Goal: Book appointment/travel/reservation

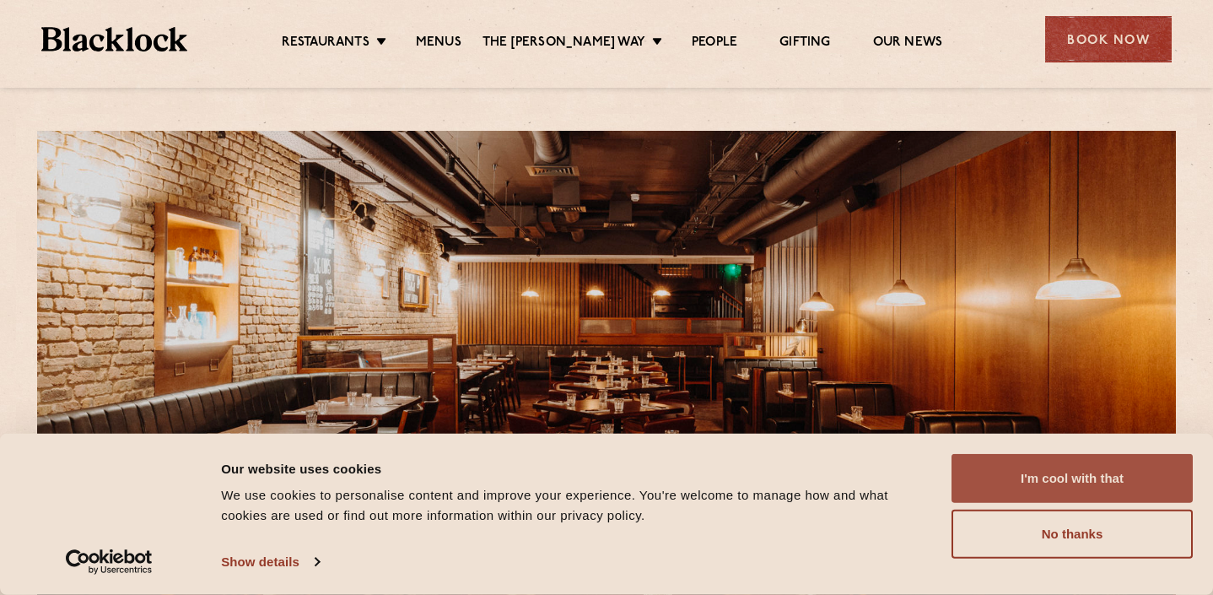
click at [1060, 475] on button "I'm cool with that" at bounding box center [1071, 478] width 241 height 49
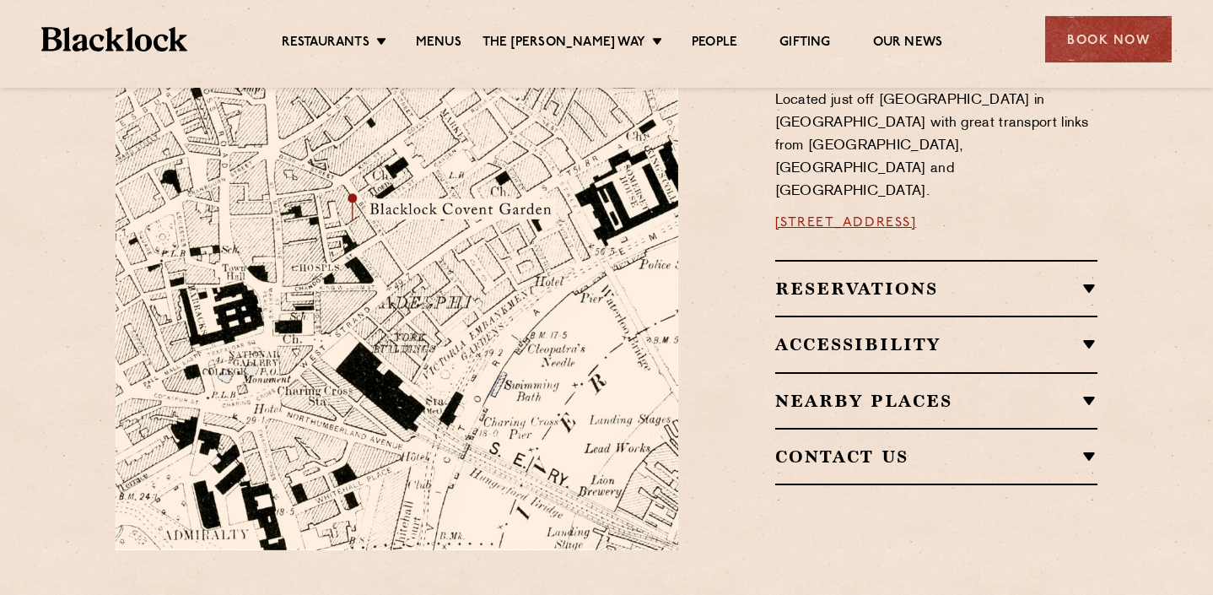
scroll to position [1015, 0]
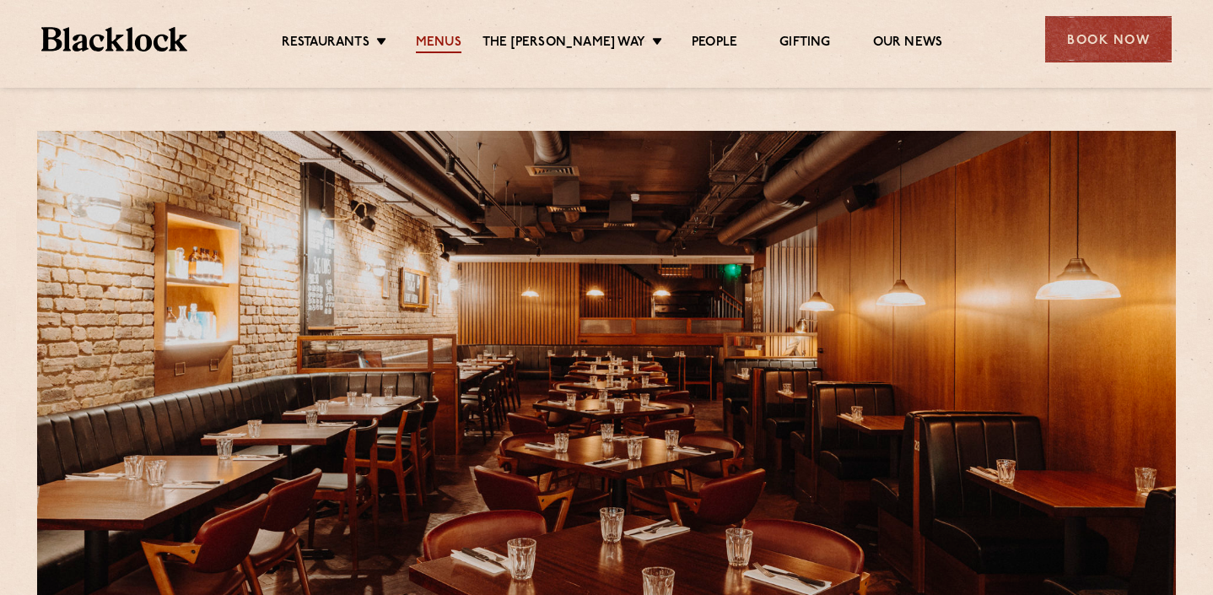
click at [448, 37] on link "Menus" at bounding box center [439, 44] width 46 height 19
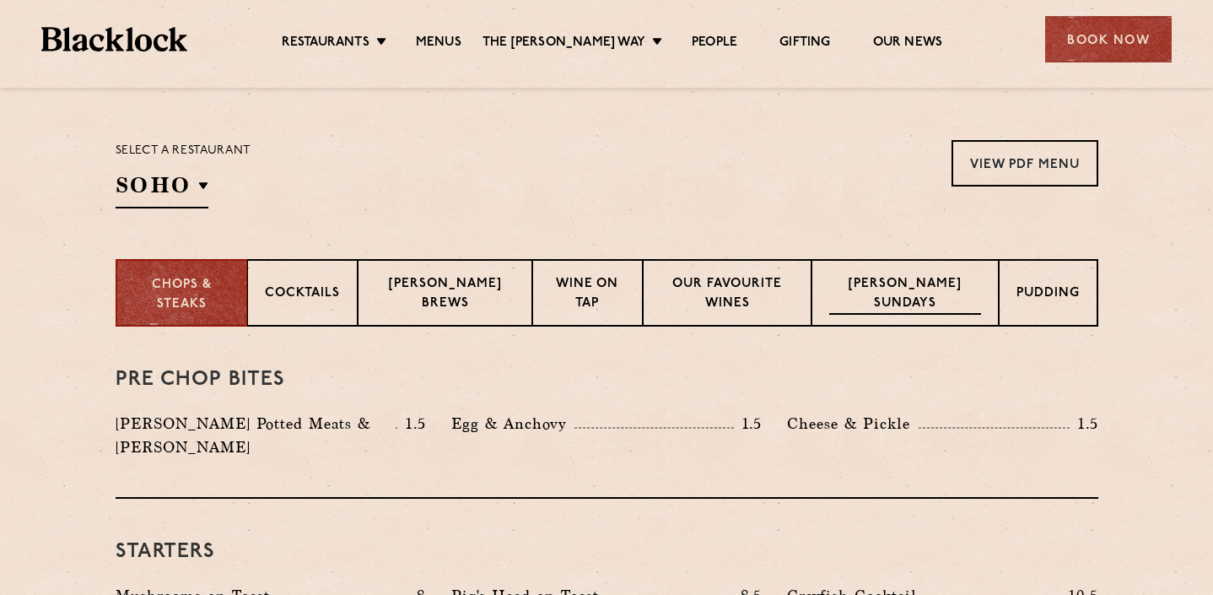
scroll to position [542, 0]
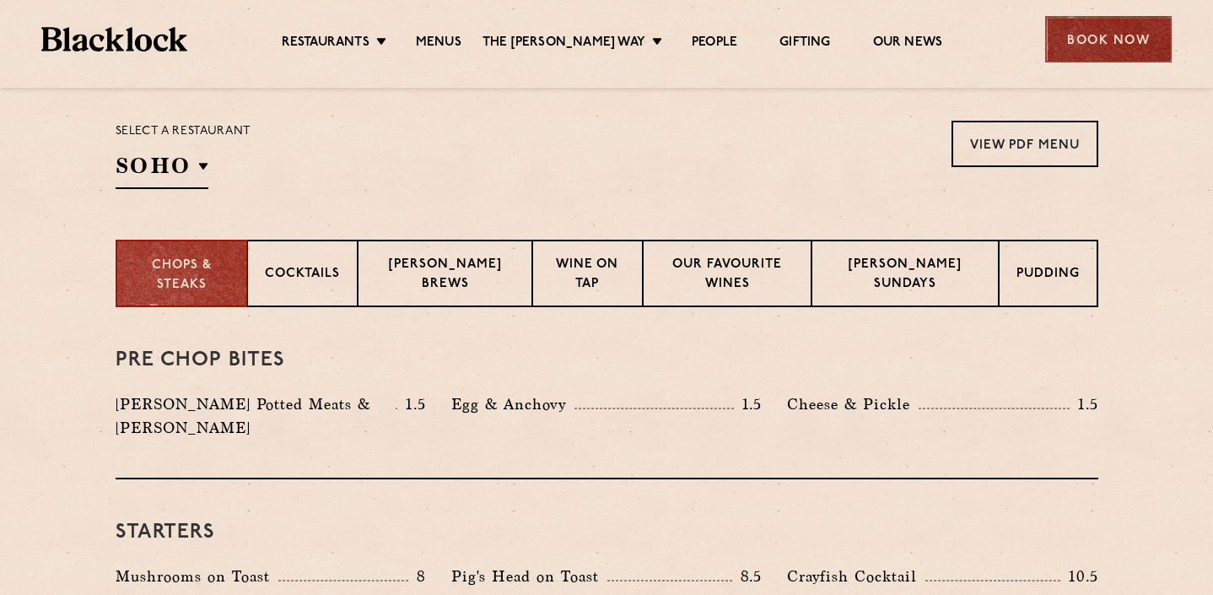
click at [1100, 33] on div "Book Now" at bounding box center [1108, 39] width 127 height 46
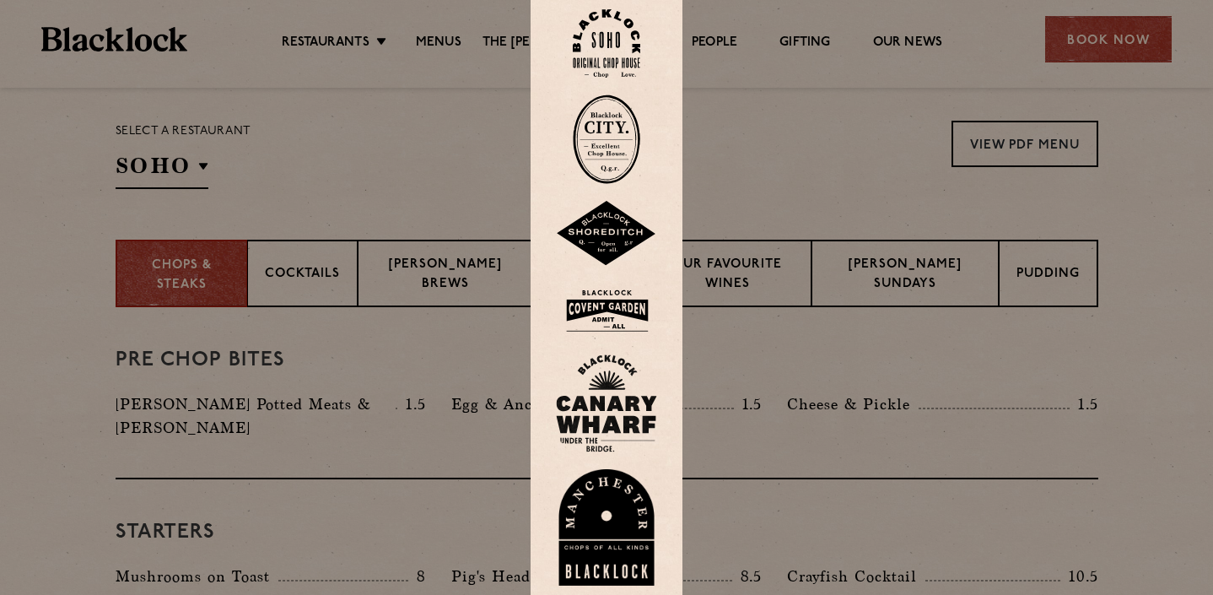
click at [617, 305] on img at bounding box center [606, 310] width 101 height 55
